Goal: Information Seeking & Learning: Learn about a topic

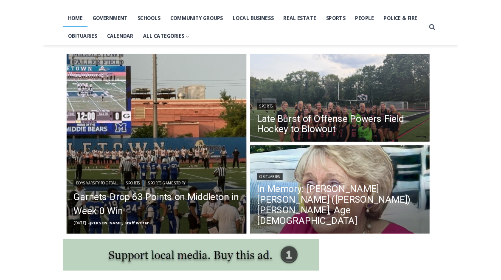
scroll to position [192, 0]
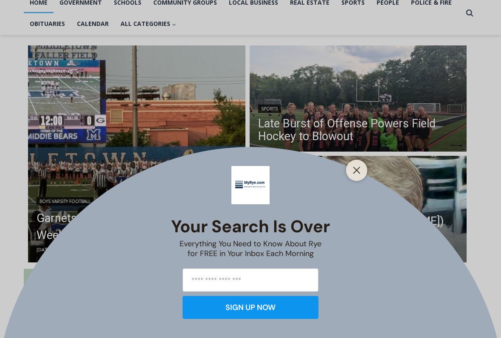
click at [367, 173] on div "Your Search is Over Everything You Need to Know About Rye for FREE in Your Inbo…" at bounding box center [250, 169] width 501 height 338
click at [361, 175] on button "Close" at bounding box center [356, 170] width 12 height 12
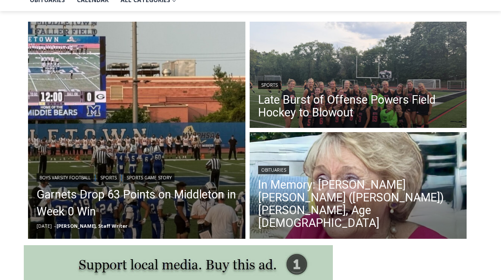
scroll to position [0, 0]
click at [415, 174] on div "Obituaries" at bounding box center [358, 169] width 200 height 10
click at [419, 176] on img "Read More In Memory: Maureen Catherine (Devlin) Koecheler, Age 83" at bounding box center [357, 186] width 217 height 109
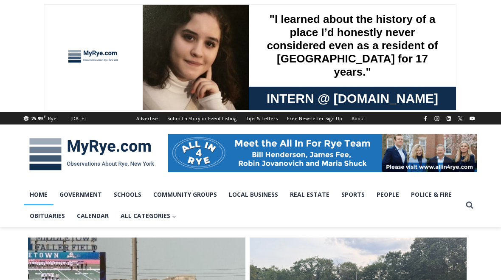
scroll to position [215, 0]
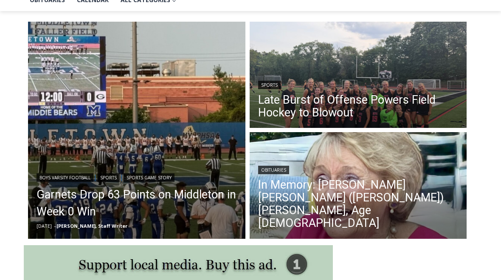
click at [98, 193] on link "Garnets Drop 63 Points on Middleton in Week 0 Win" at bounding box center [136, 203] width 200 height 34
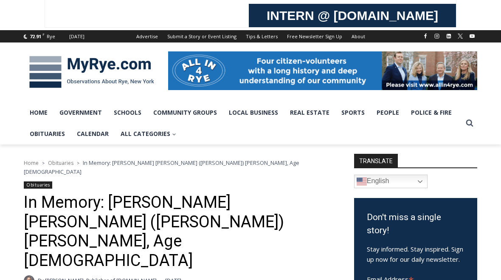
scroll to position [81, 0]
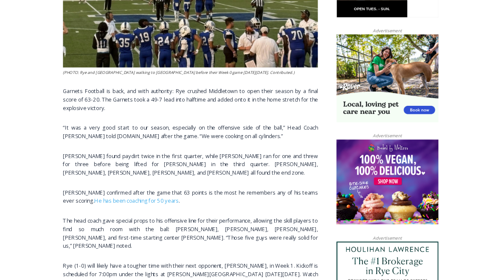
scroll to position [523, 0]
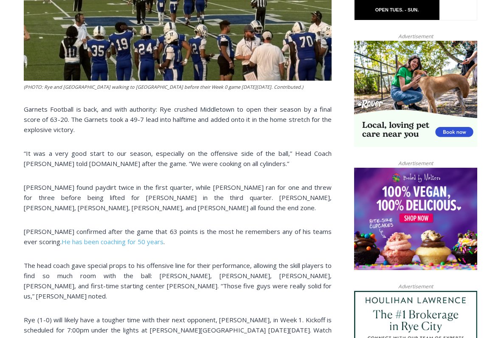
click at [78, 240] on link "He has been coaching for 50 years" at bounding box center [113, 242] width 102 height 8
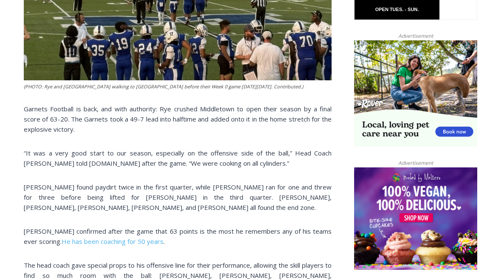
scroll to position [547, 0]
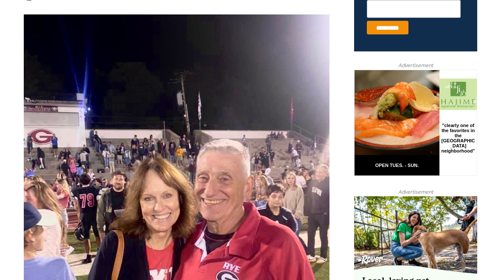
scroll to position [364, 0]
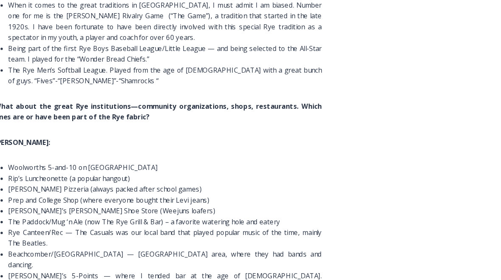
scroll to position [4753, 0]
